Goal: Navigation & Orientation: Find specific page/section

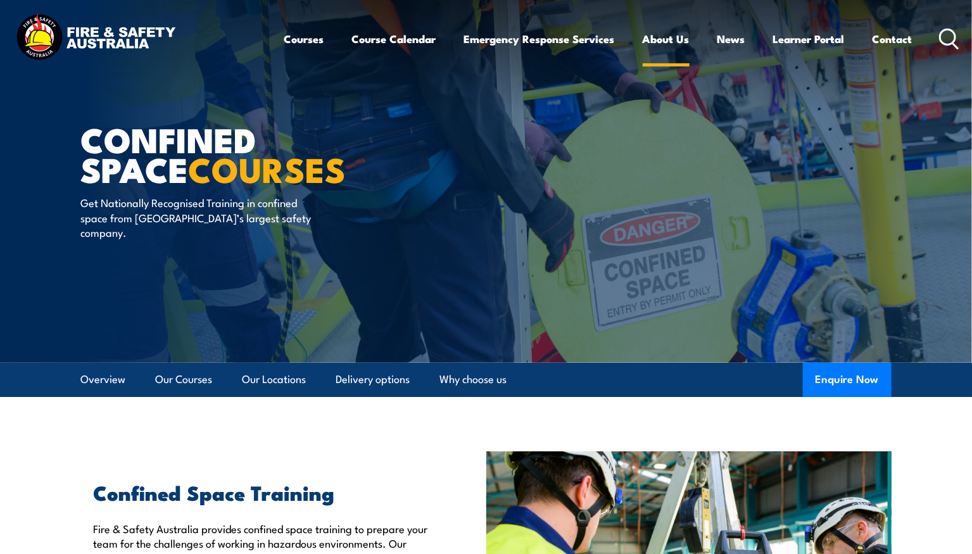
click at [666, 41] on link "About Us" at bounding box center [666, 39] width 47 height 34
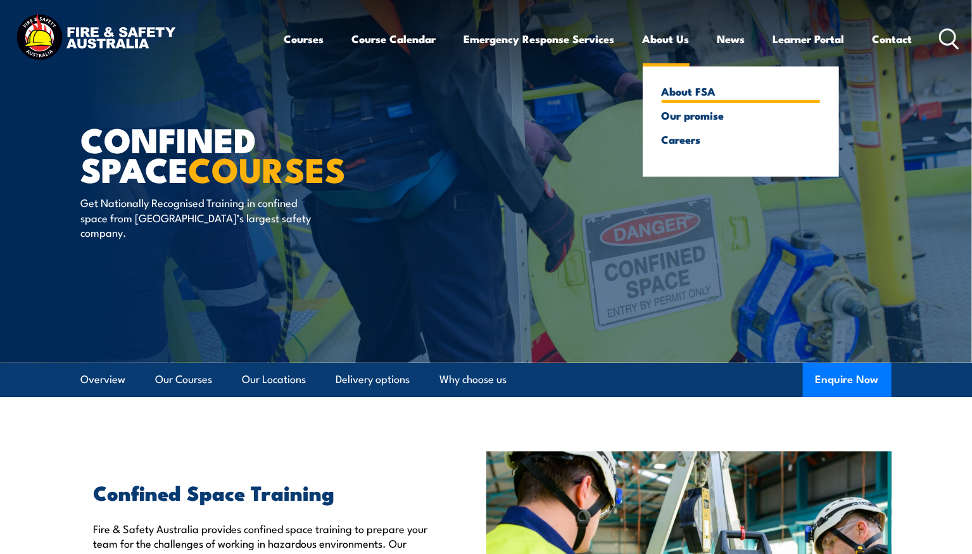
click at [674, 89] on link "About FSA" at bounding box center [741, 90] width 158 height 11
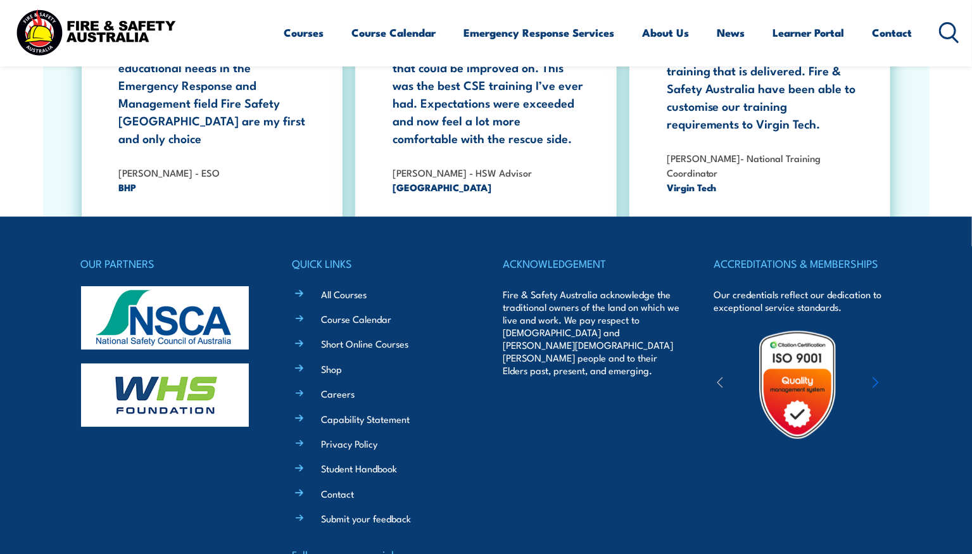
scroll to position [4155, 0]
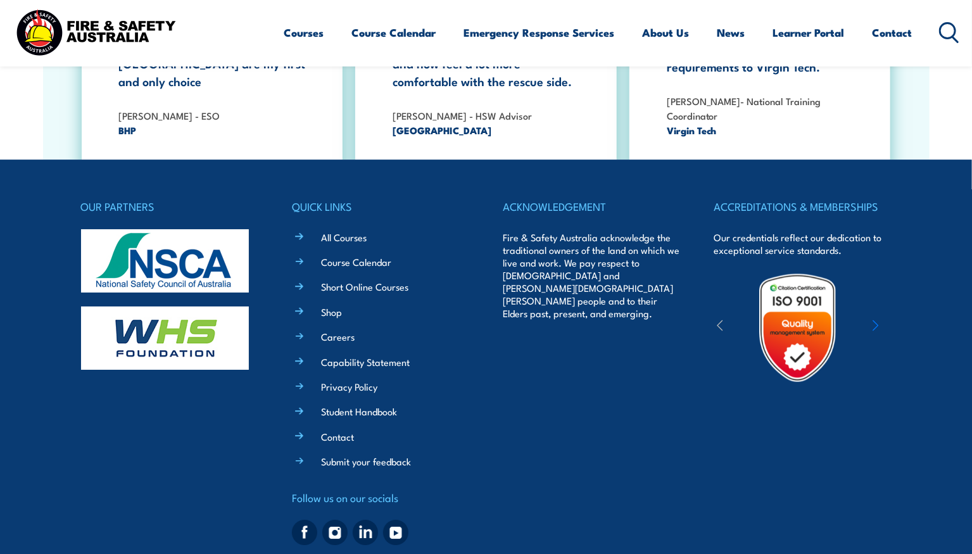
click at [872, 294] on div at bounding box center [798, 327] width 168 height 111
click at [876, 319] on icon "button" at bounding box center [876, 325] width 6 height 13
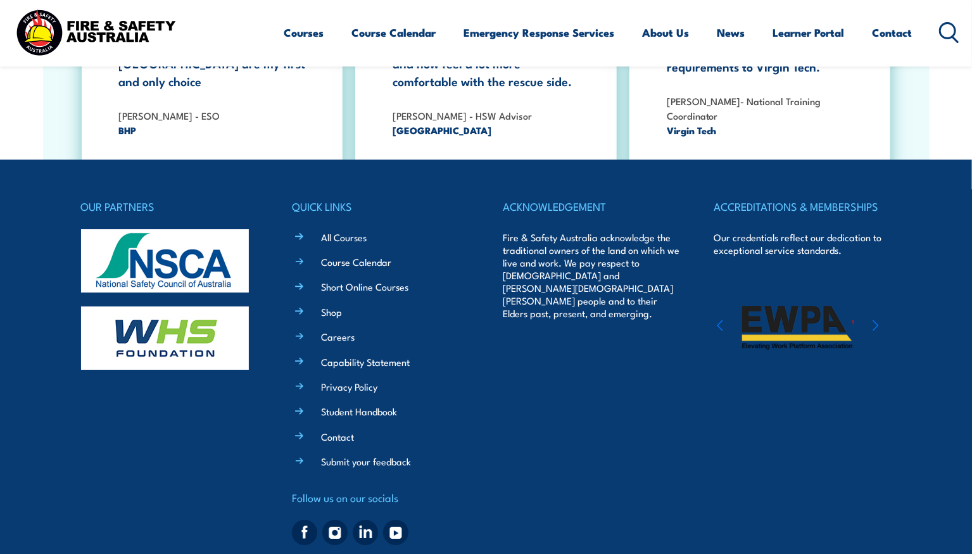
click at [876, 319] on icon "button" at bounding box center [876, 325] width 6 height 13
click at [789, 282] on img at bounding box center [795, 327] width 111 height 111
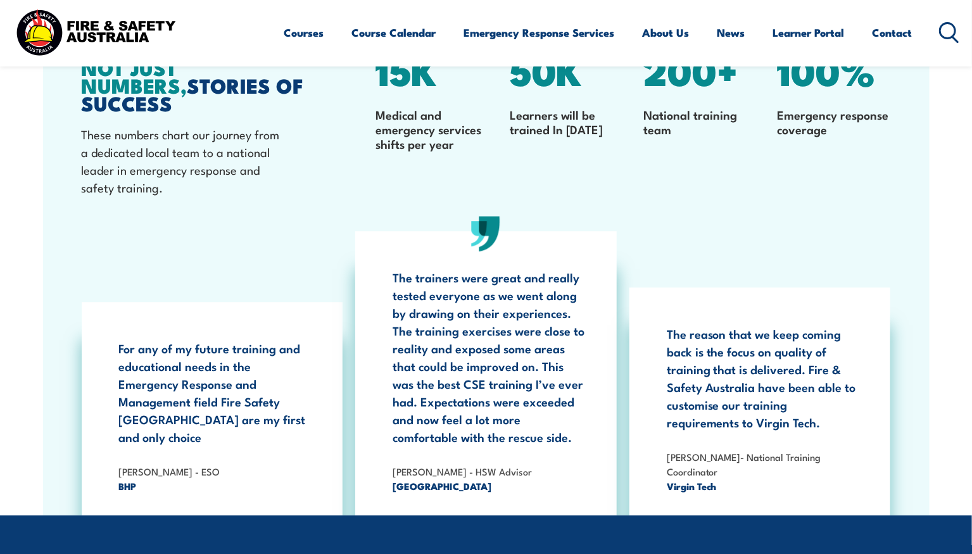
scroll to position [4155, 0]
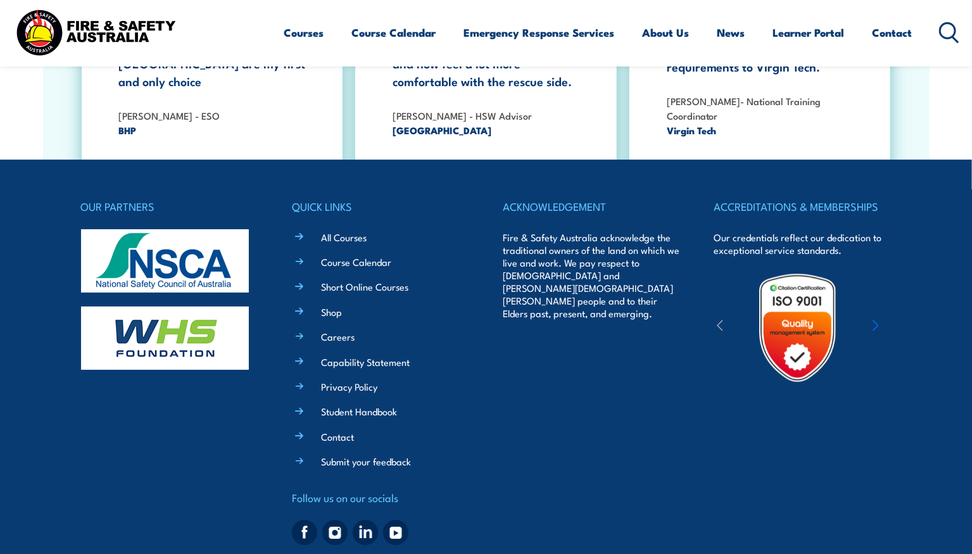
click at [878, 319] on icon "button" at bounding box center [876, 325] width 6 height 13
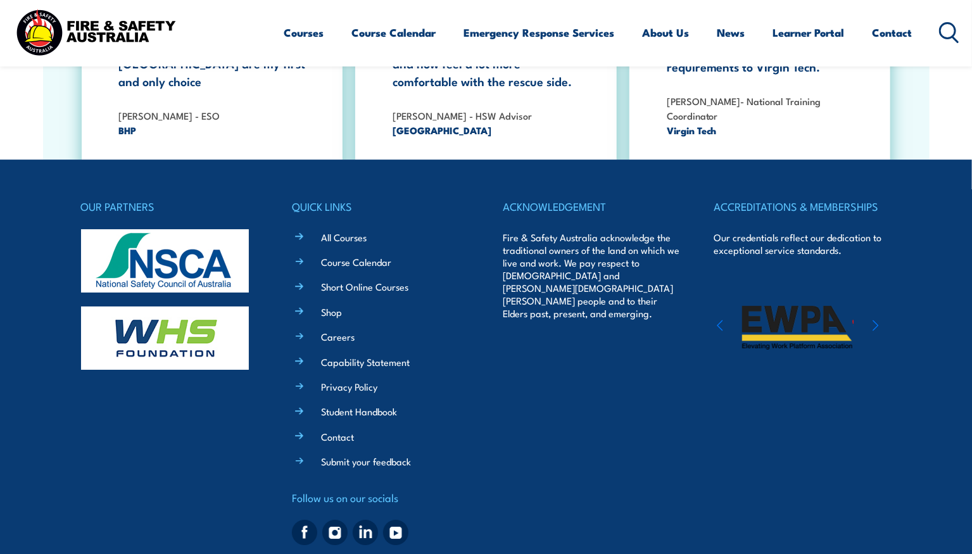
click at [878, 319] on icon "button" at bounding box center [876, 325] width 6 height 13
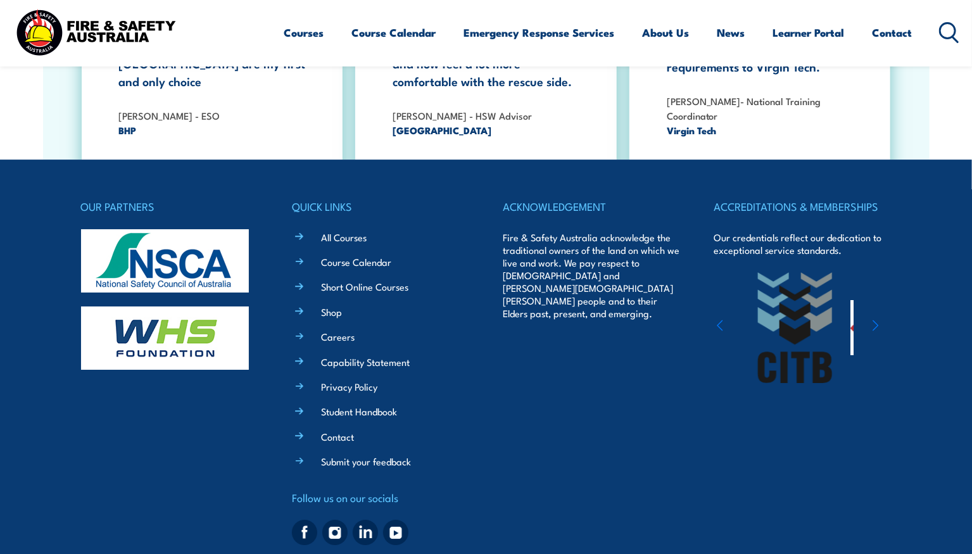
click at [878, 319] on icon "button" at bounding box center [876, 325] width 6 height 13
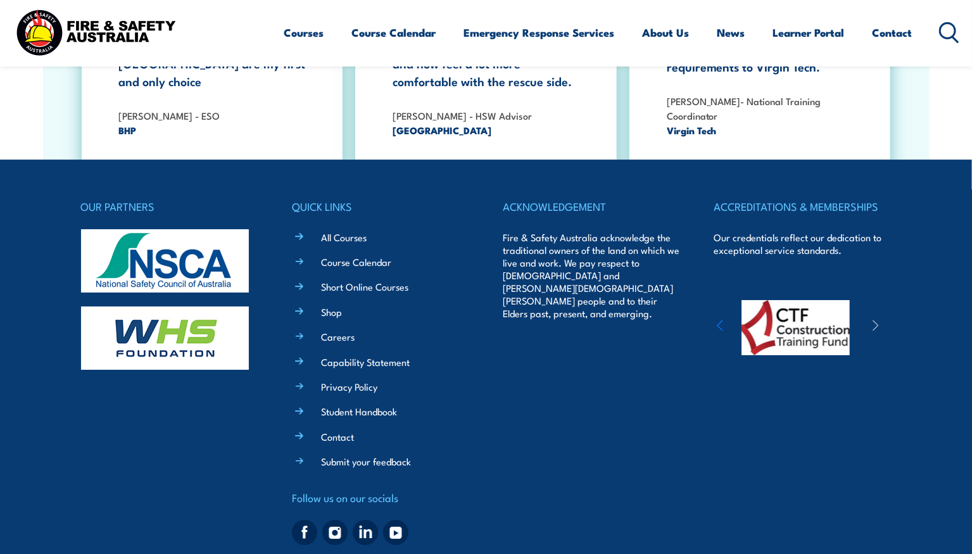
click at [878, 319] on icon "button" at bounding box center [876, 325] width 6 height 13
